Goal: Task Accomplishment & Management: Manage account settings

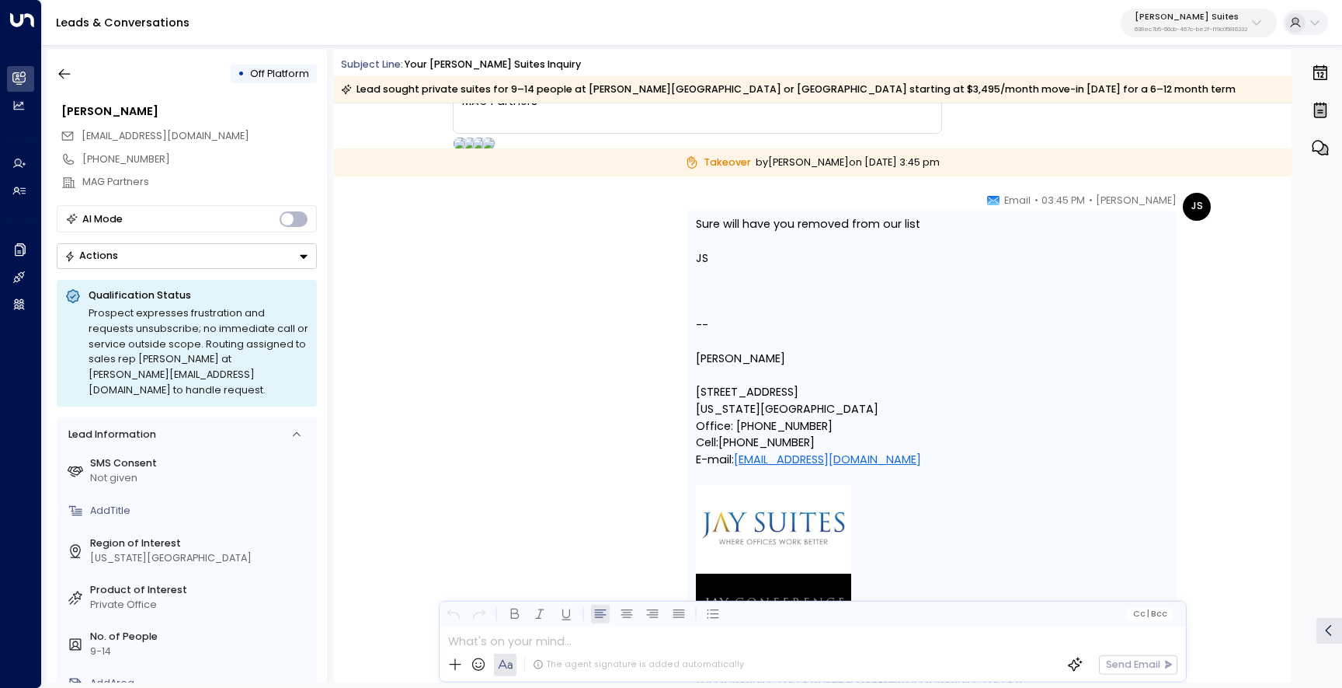
scroll to position [3246, 0]
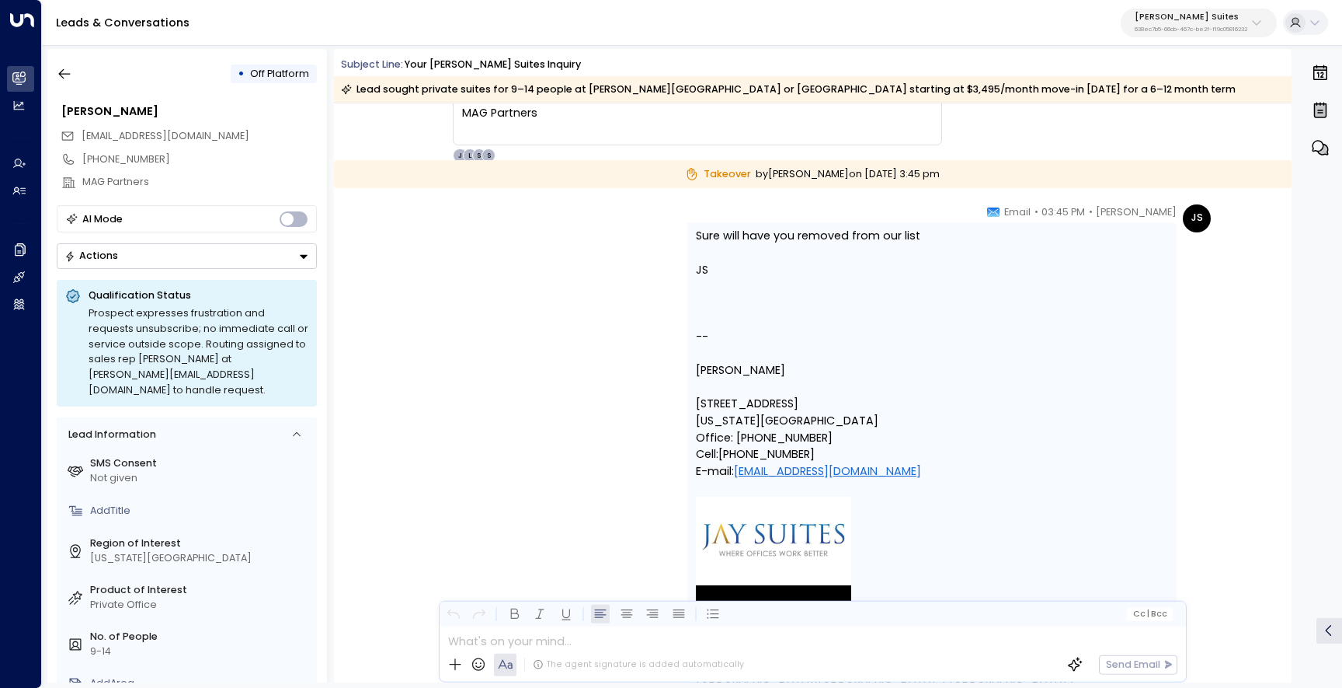
click at [884, 240] on div "Sure will have you removed from our list JS" at bounding box center [932, 253] width 472 height 50
copy div "Sure will have you removed from our list"
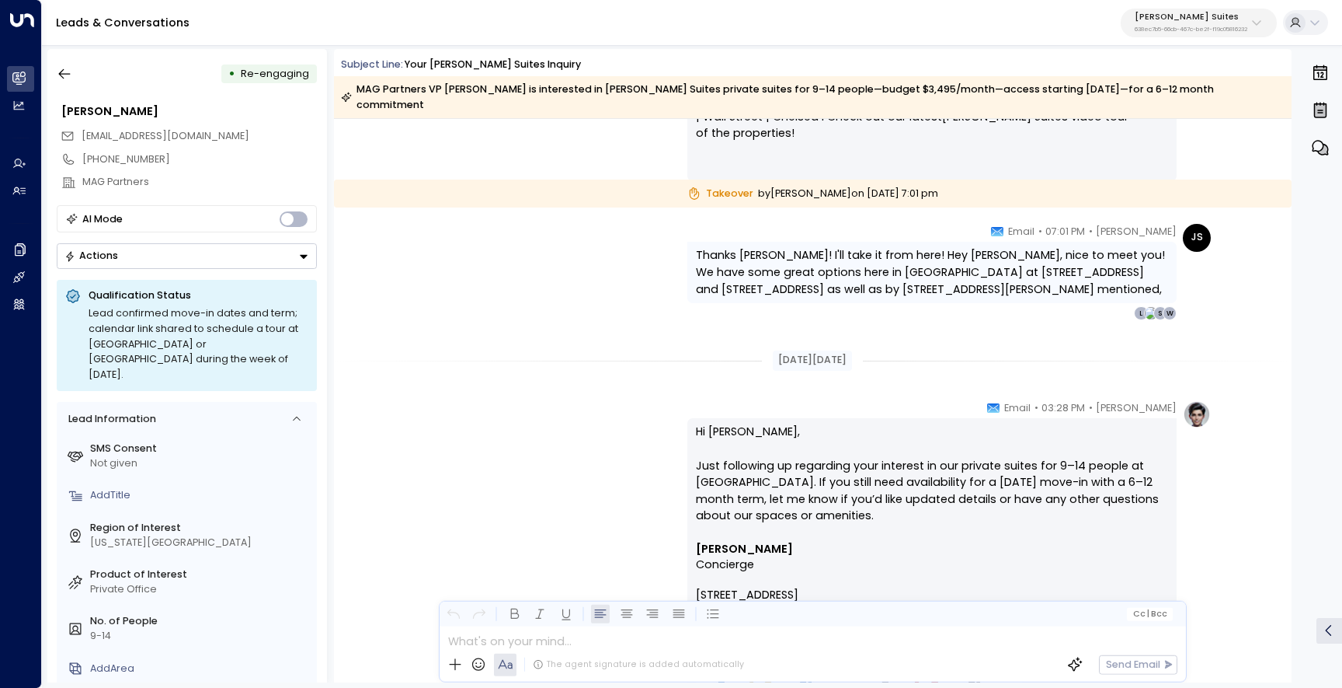
scroll to position [7331, 0]
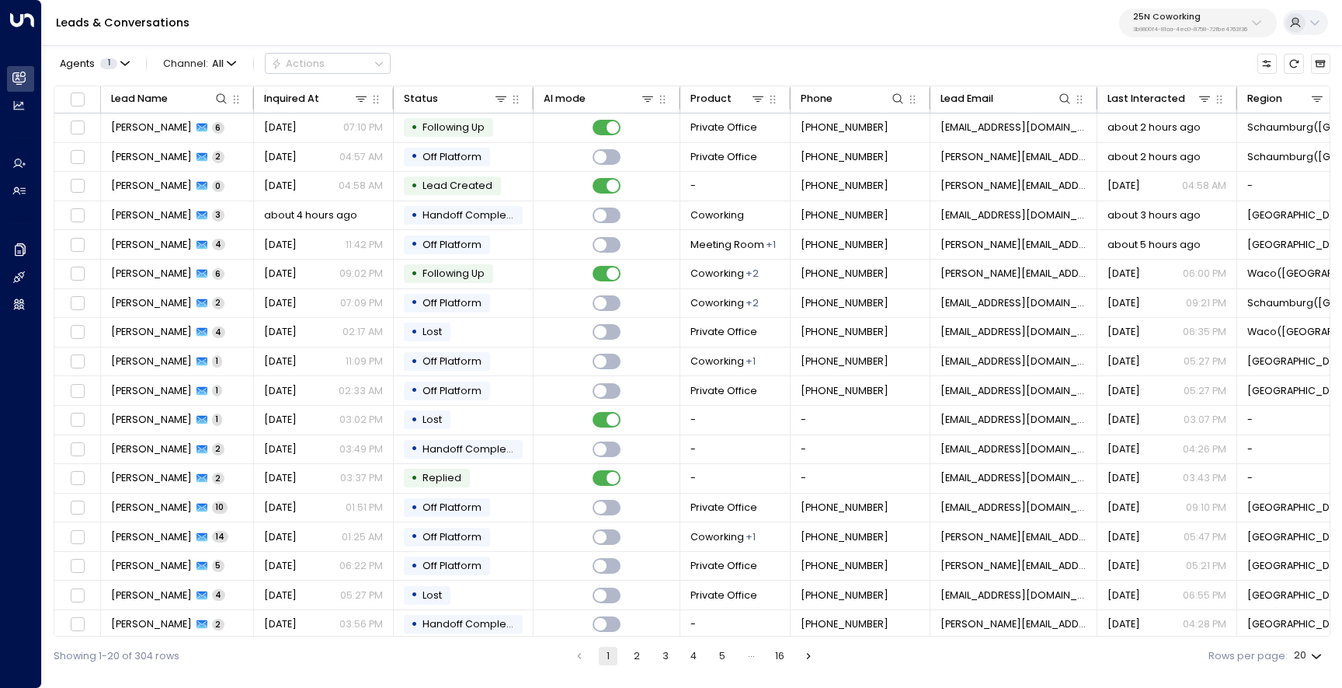
click at [1172, 19] on p "25N Coworking" at bounding box center [1190, 16] width 114 height 9
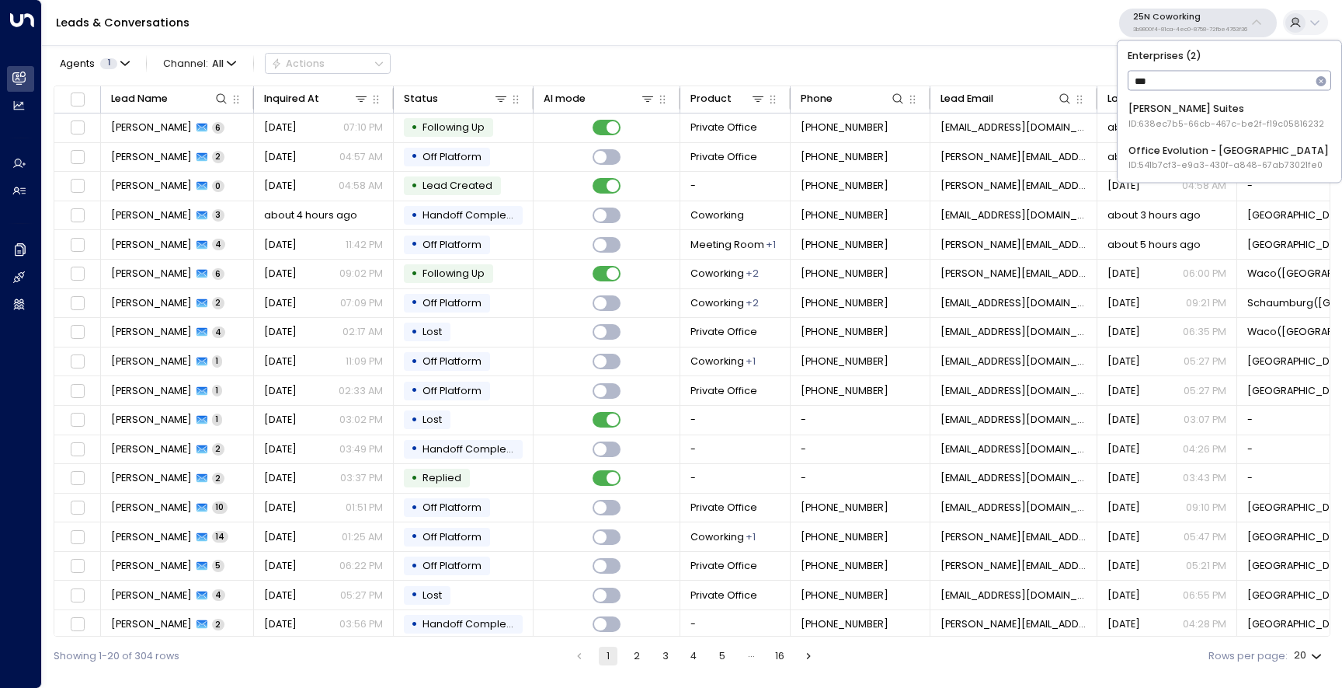
type input "****"
click at [1192, 117] on div "Office Evolution - Jacksonville ID: 541b7cf3-e9a3-430f-a848-67ab73021fe0" at bounding box center [1229, 116] width 200 height 29
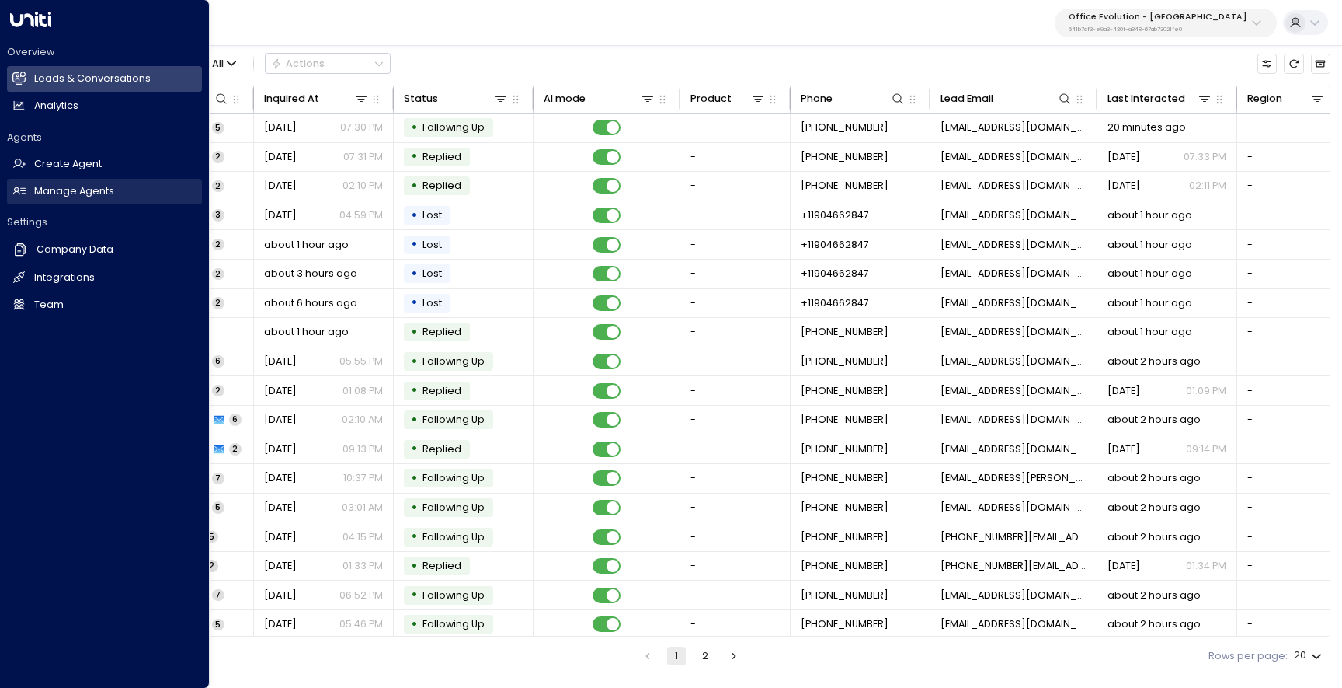
click at [28, 201] on link "Manage Agents Manage Agents" at bounding box center [104, 192] width 195 height 26
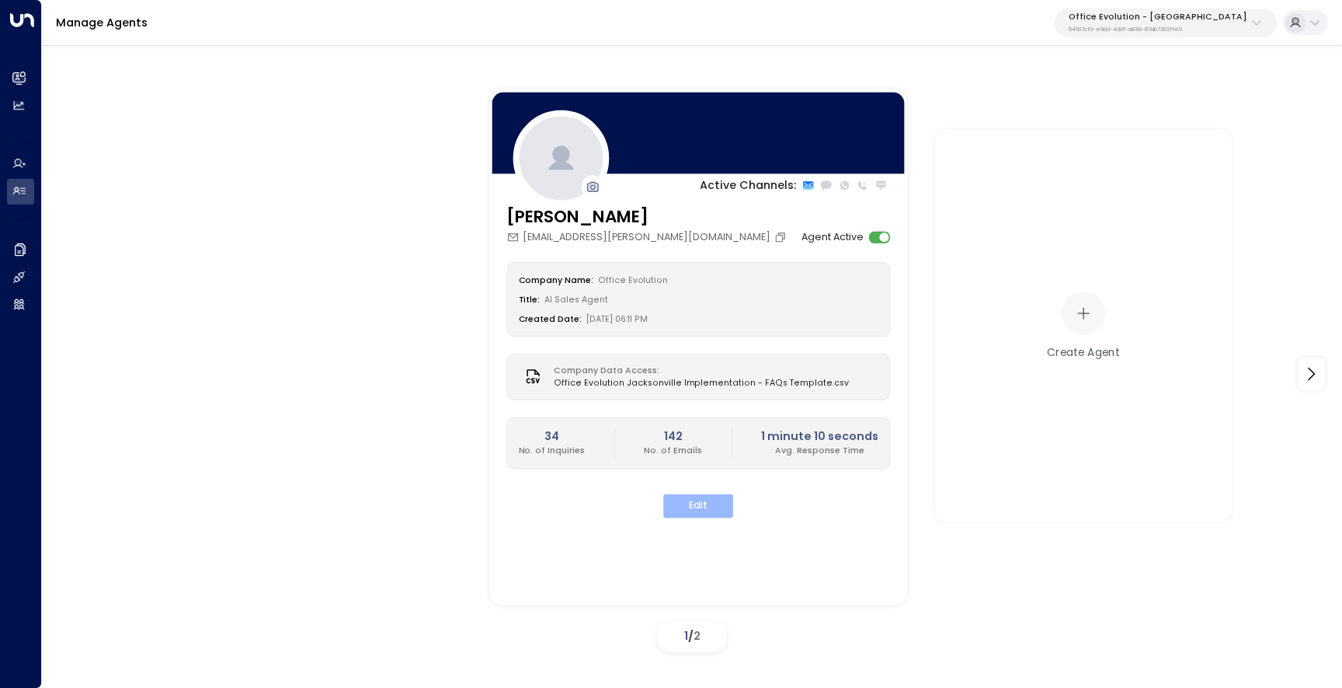
click at [677, 506] on button "Edit" at bounding box center [698, 505] width 70 height 24
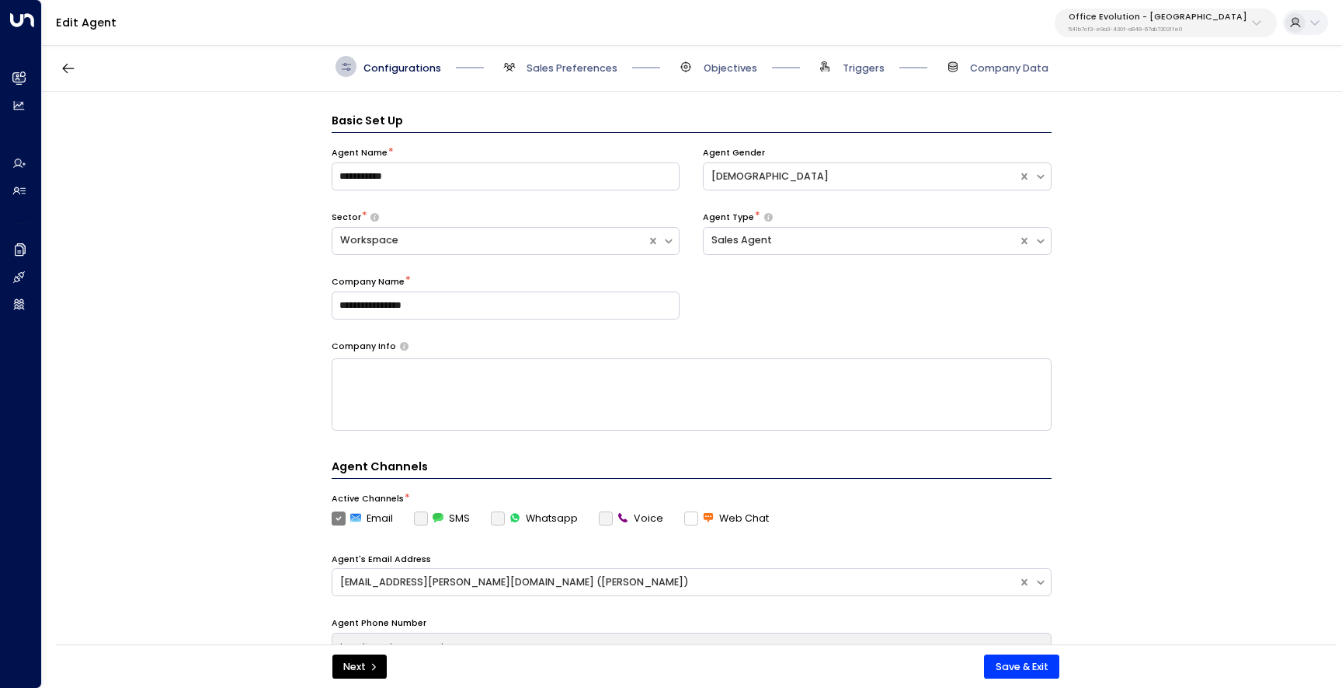
scroll to position [21, 0]
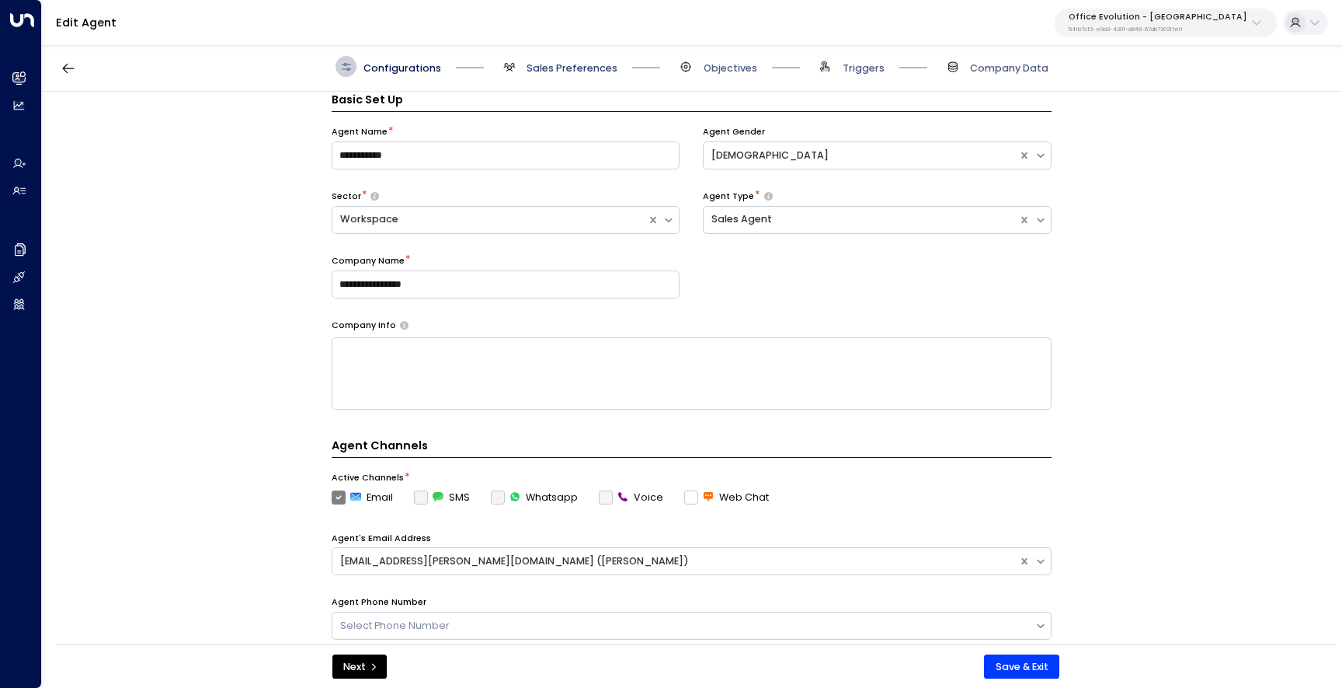
click at [541, 67] on span "Sales Preferences" at bounding box center [572, 68] width 91 height 14
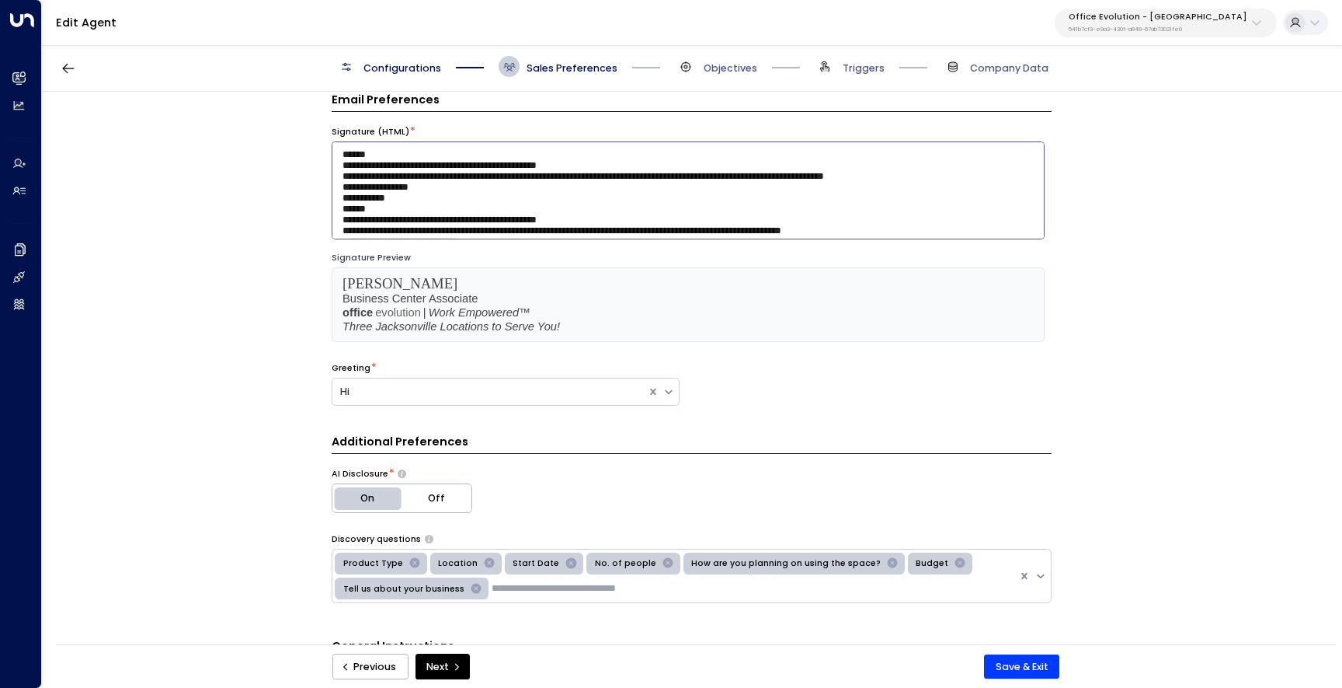
click at [506, 206] on textarea at bounding box center [688, 190] width 713 height 98
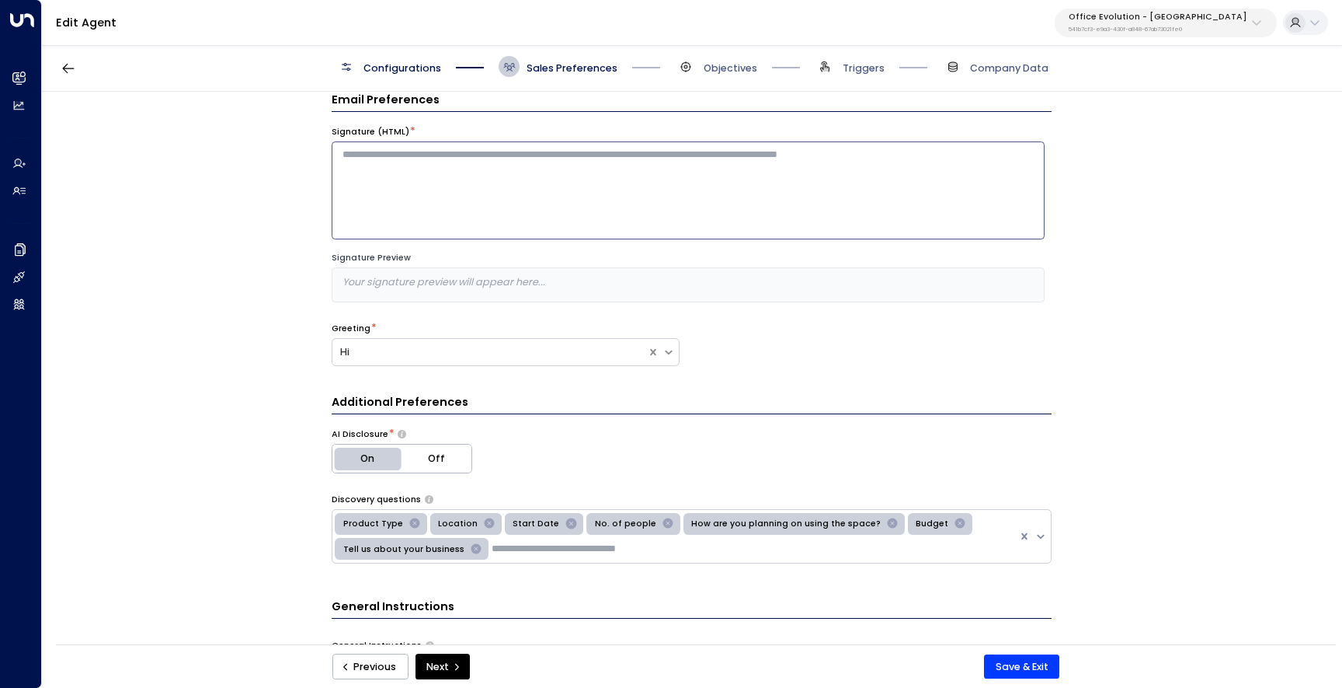
paste textarea "**********"
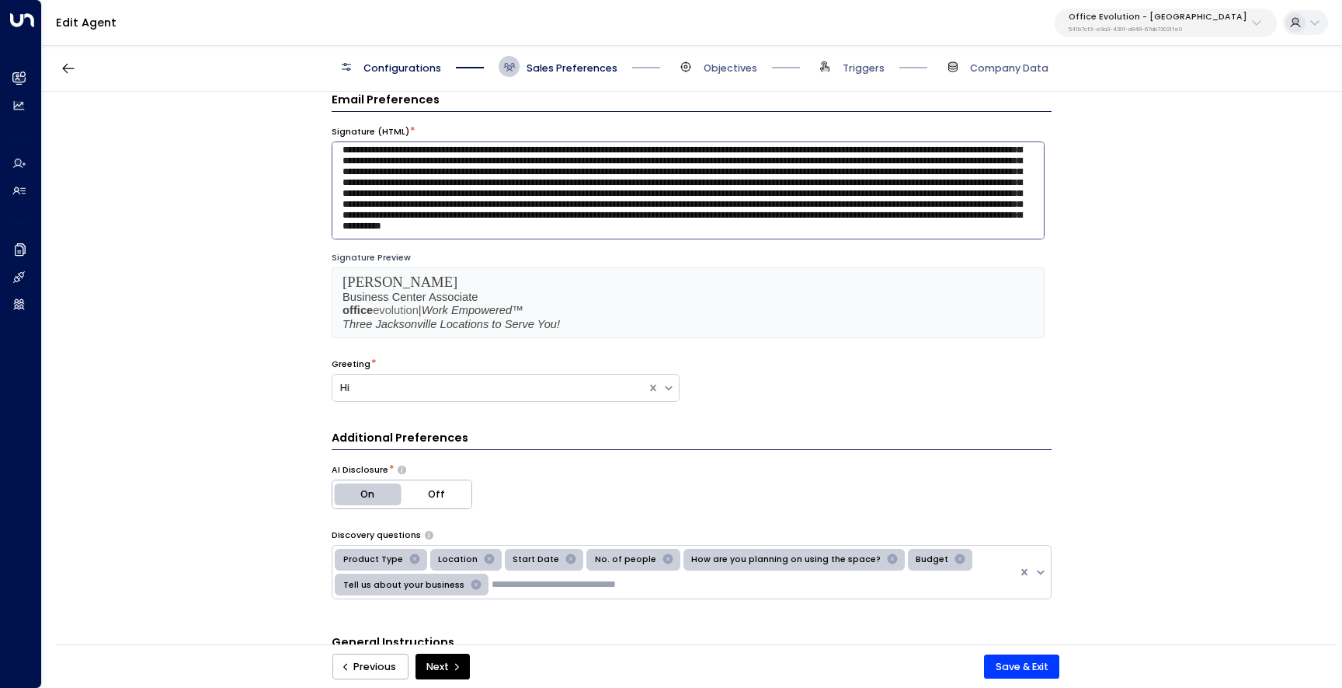
scroll to position [0, 0]
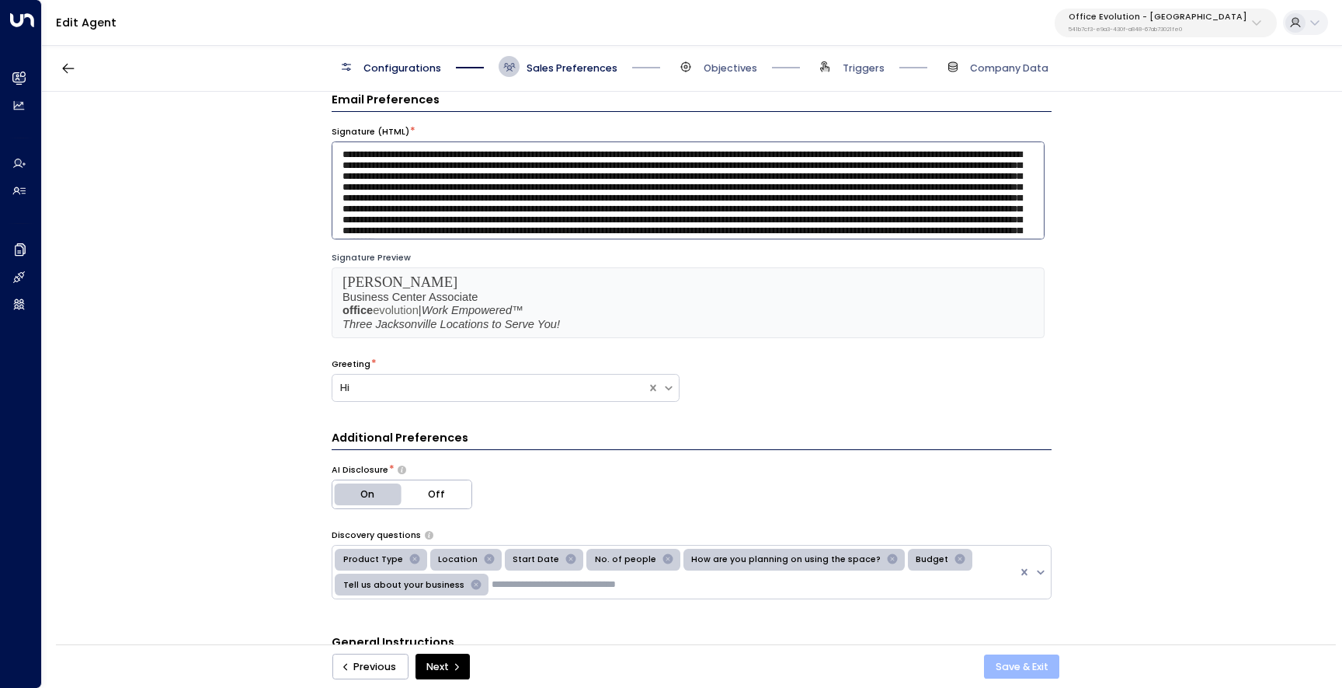
type textarea "**********"
click at [1010, 672] on button "Save & Exit" at bounding box center [1021, 666] width 75 height 25
